Goal: Transaction & Acquisition: Download file/media

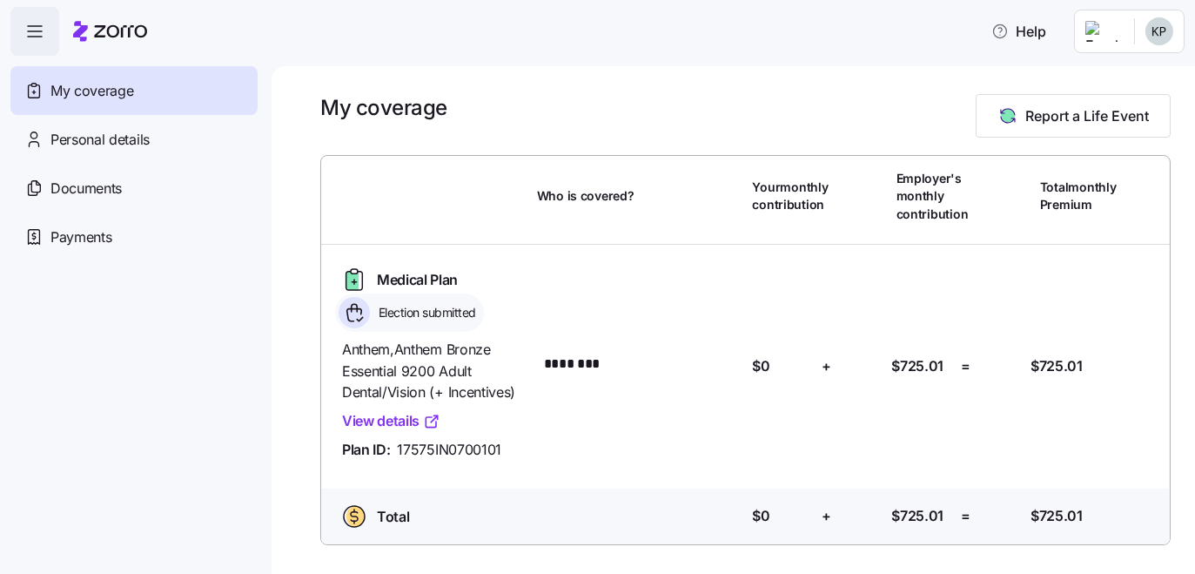
scroll to position [78, 0]
click at [441, 432] on link "View details" at bounding box center [391, 421] width 98 height 22
click at [359, 272] on icon at bounding box center [352, 281] width 12 height 18
click at [370, 307] on icon at bounding box center [354, 312] width 31 height 31
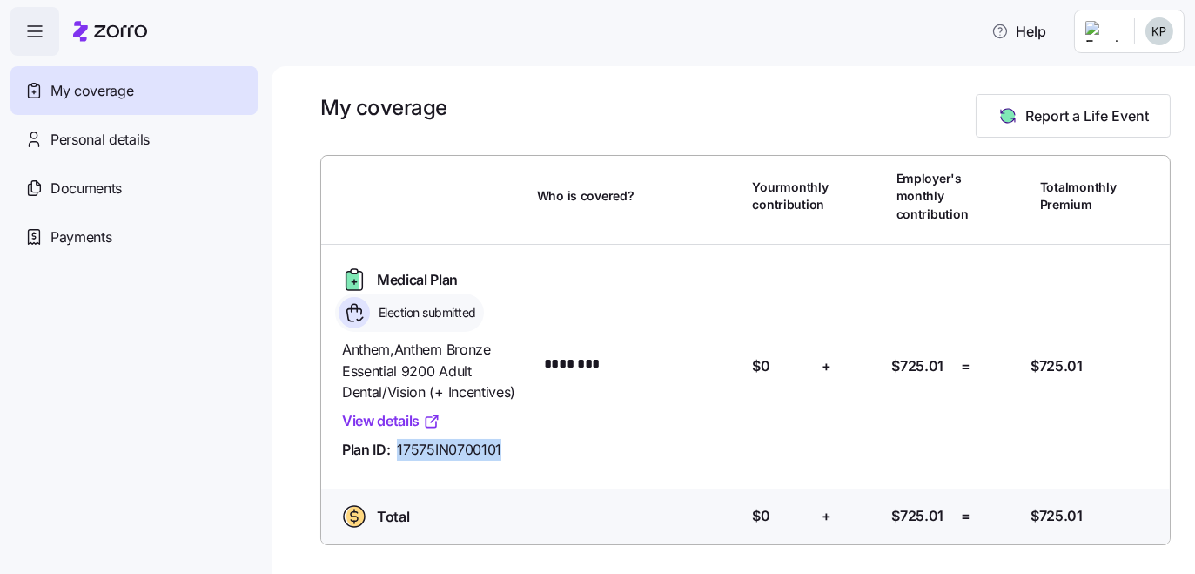
drag, startPoint x: 424, startPoint y: 431, endPoint x: 571, endPoint y: 444, distance: 147.7
click at [530, 444] on div "Anthem , Anthem Bronze Essential 9200 Adult Dental/Vision (+ Incentives) View d…" at bounding box center [432, 400] width 195 height 136
copy span "17575IN0700101"
click at [111, 248] on span "Payments" at bounding box center [80, 237] width 61 height 22
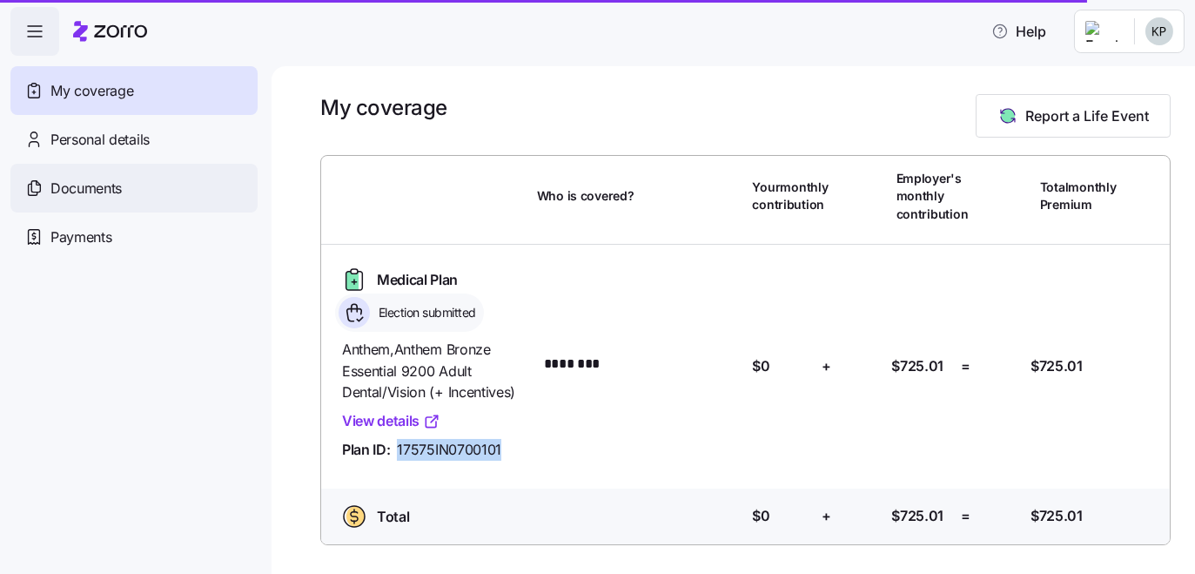
click at [98, 212] on div "Documents" at bounding box center [133, 188] width 247 height 49
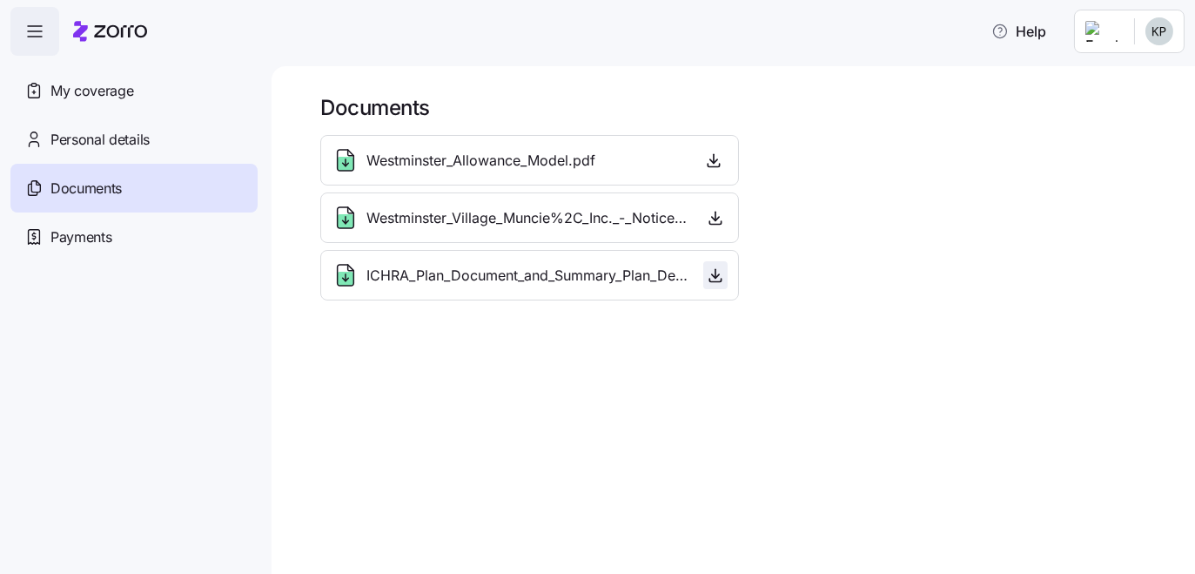
click at [716, 279] on icon "button" at bounding box center [716, 274] width 0 height 9
click at [353, 286] on icon at bounding box center [346, 279] width 16 height 14
click at [724, 284] on icon "button" at bounding box center [715, 274] width 17 height 17
click at [724, 226] on icon "button" at bounding box center [715, 217] width 17 height 17
